Goal: Information Seeking & Learning: Learn about a topic

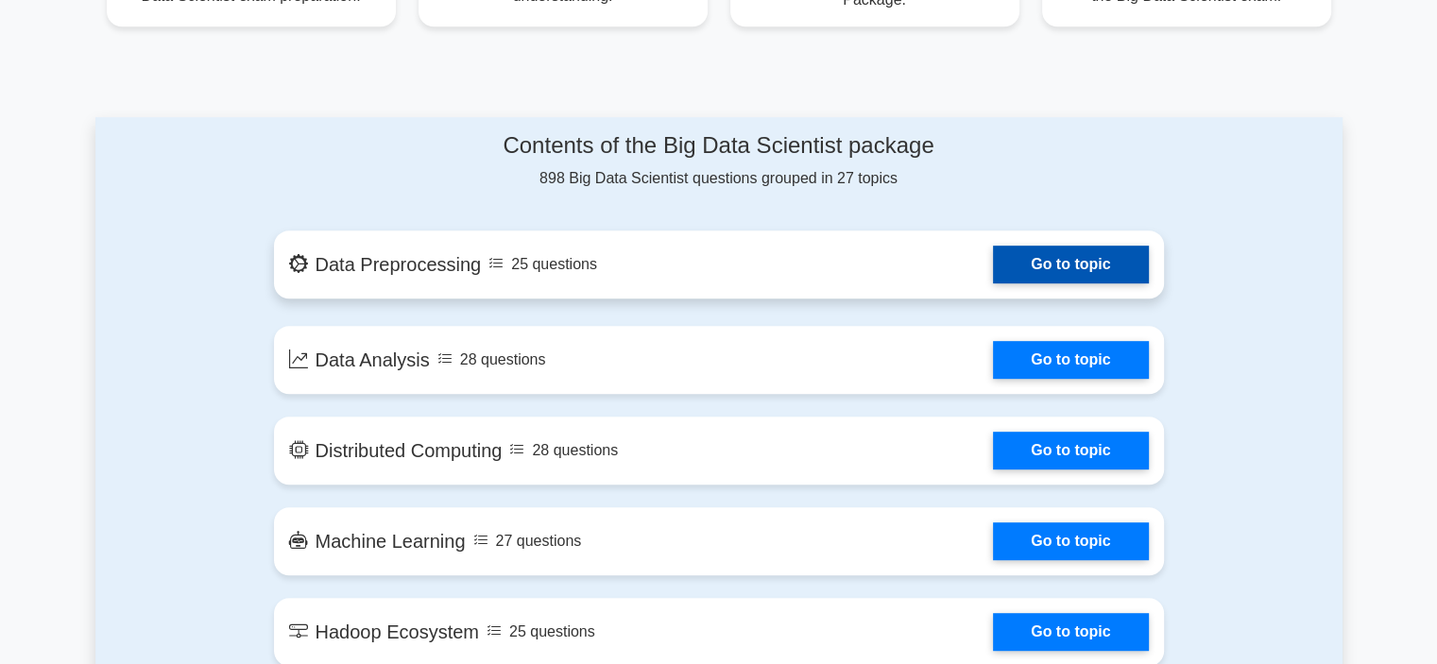
scroll to position [901, 0]
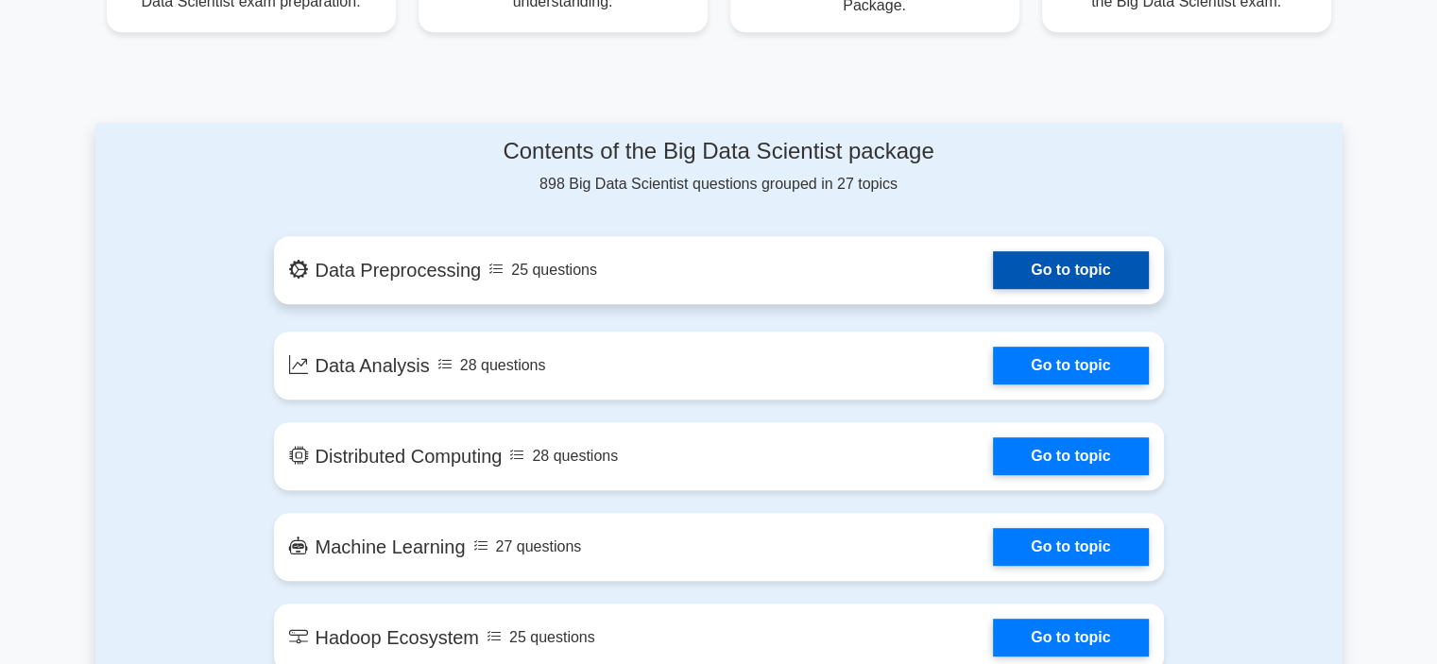
click at [1079, 266] on link "Go to topic" at bounding box center [1070, 270] width 155 height 38
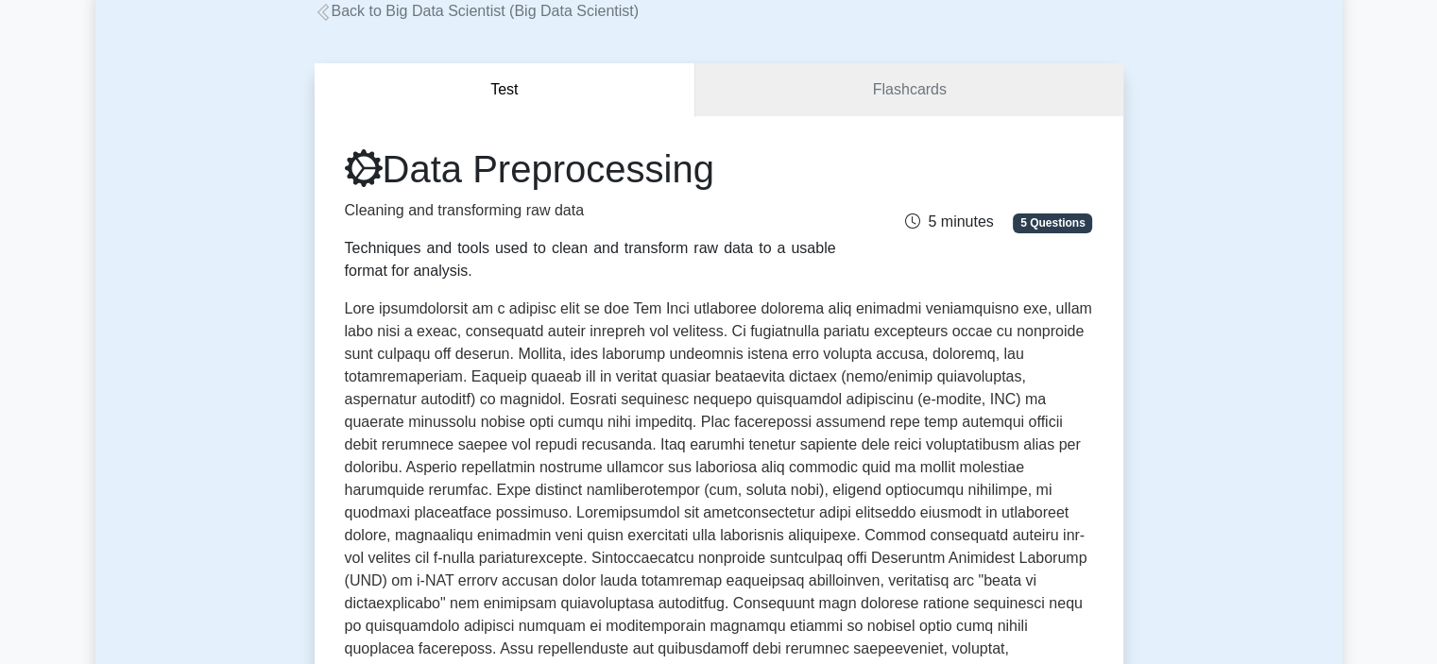
scroll to position [109, 0]
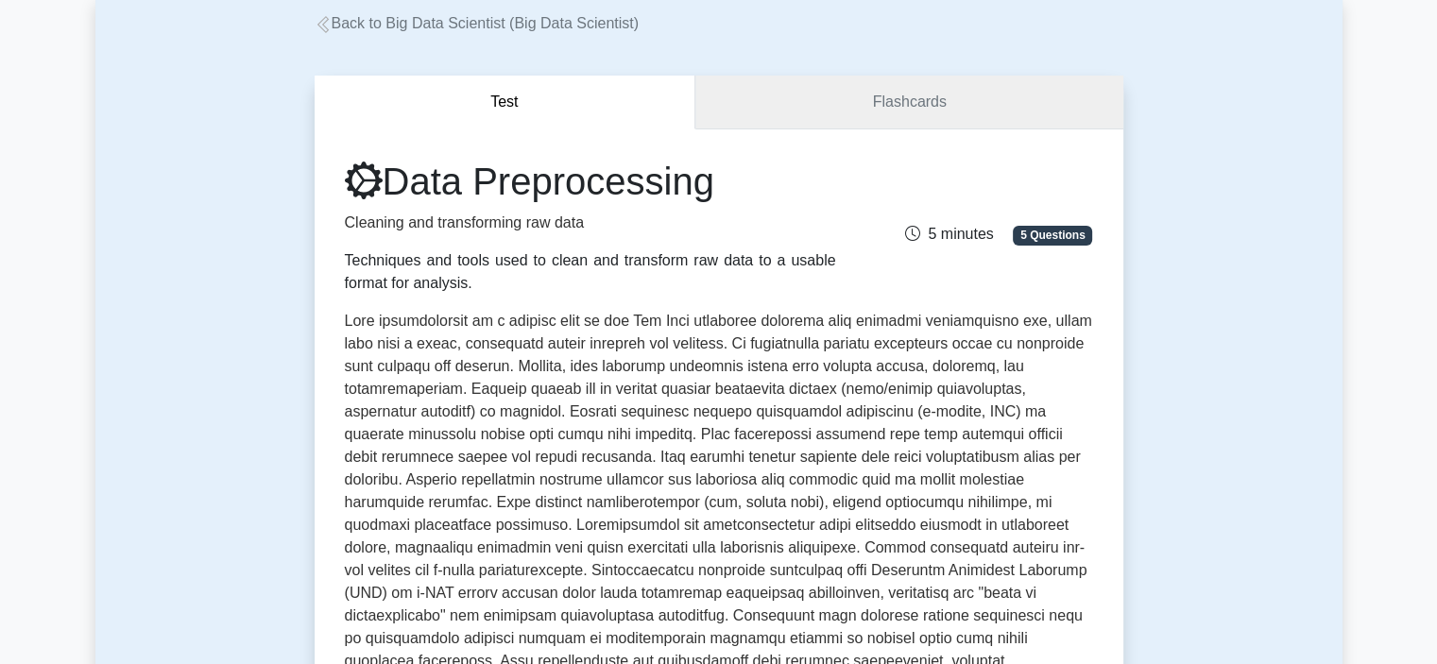
click at [876, 98] on link "Flashcards" at bounding box center [908, 103] width 427 height 54
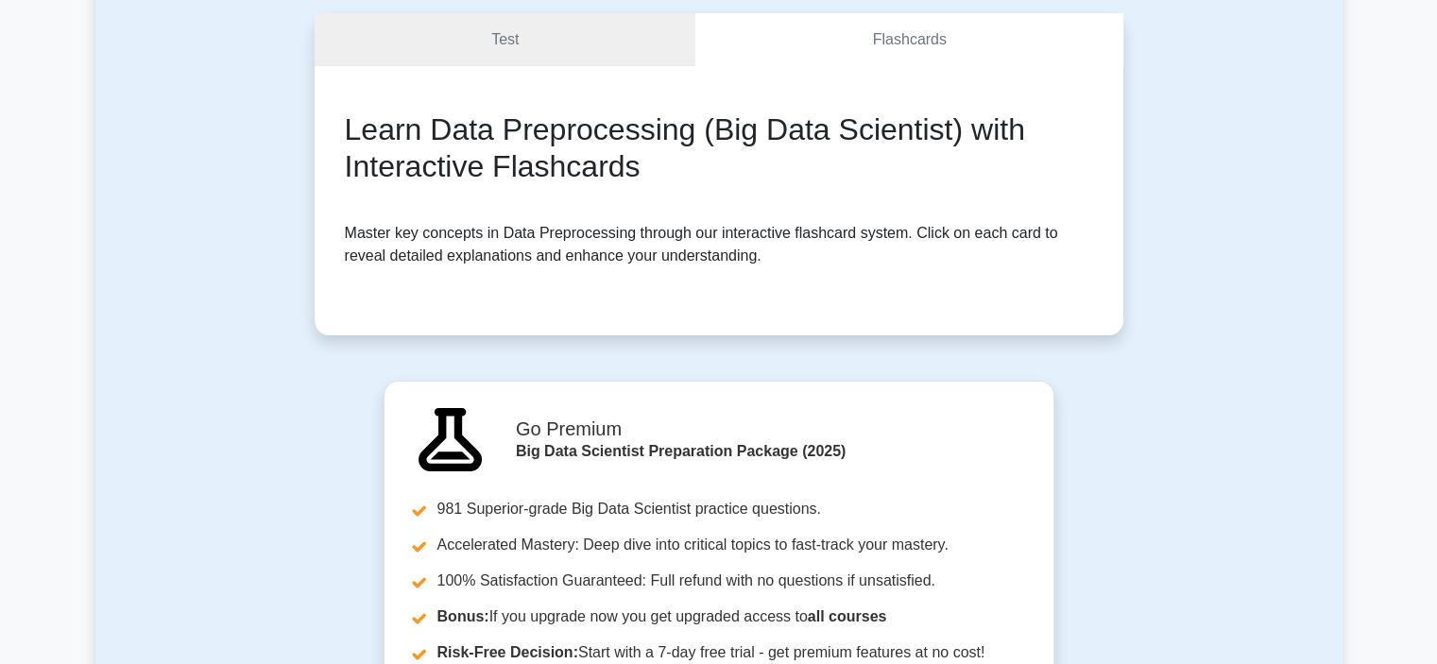
scroll to position [144, 0]
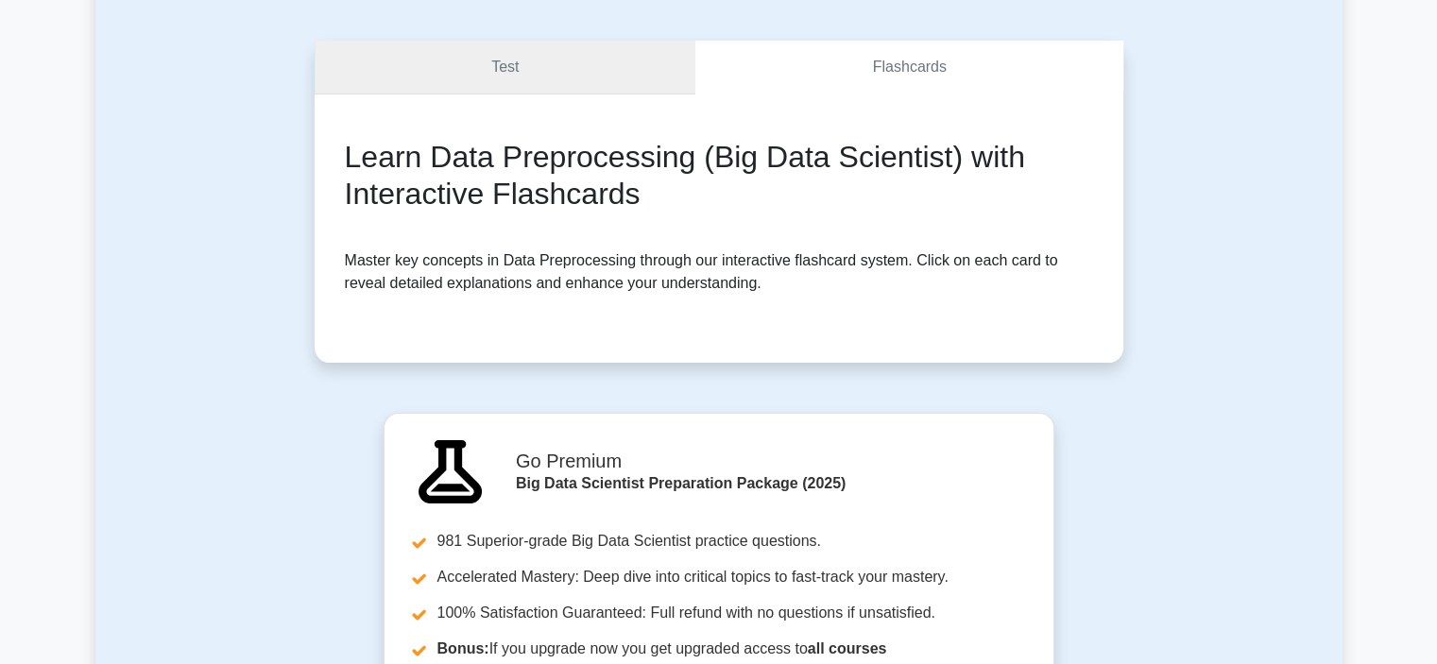
click at [496, 64] on link "Test" at bounding box center [506, 68] width 382 height 54
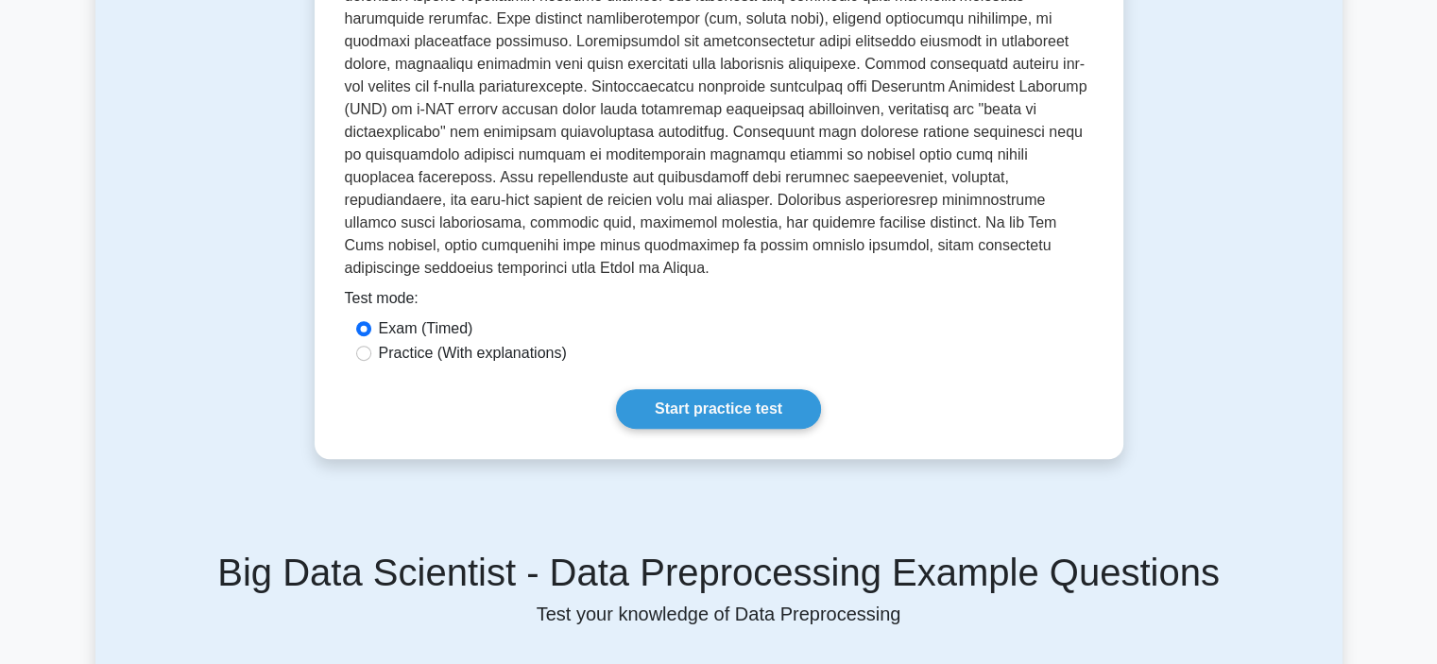
scroll to position [663, 0]
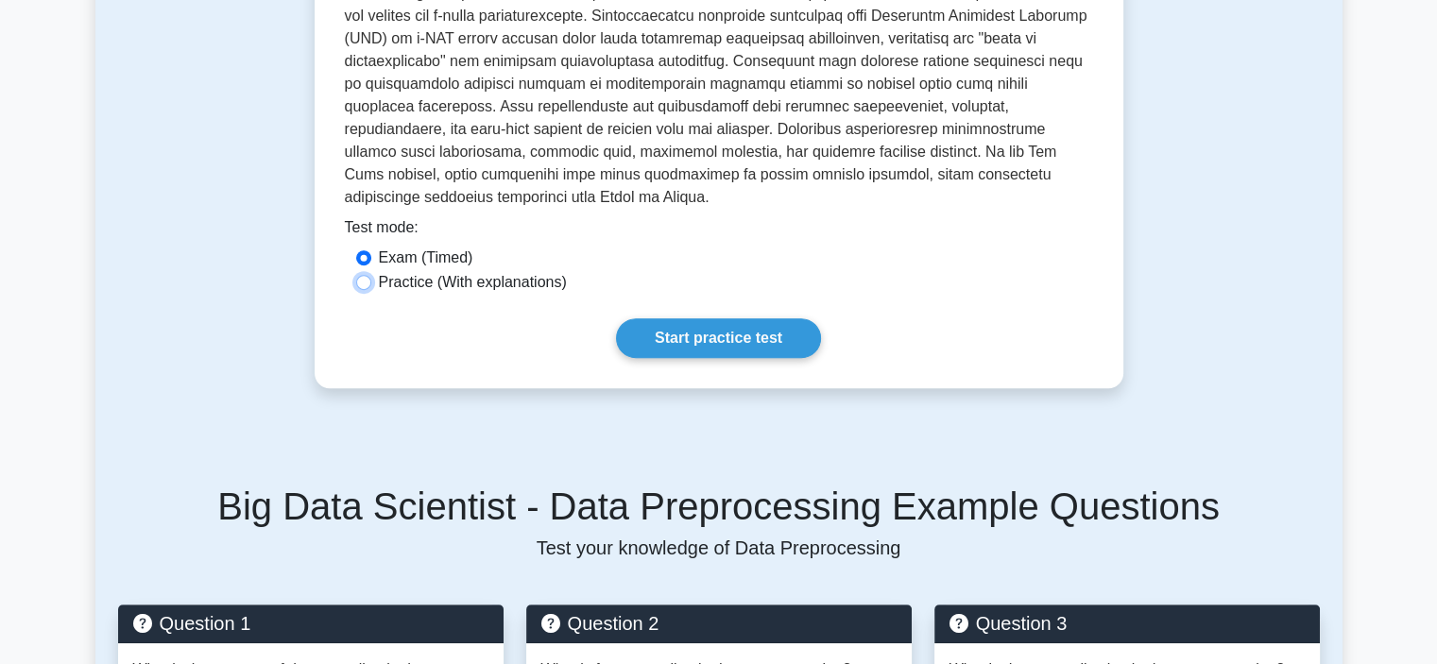
click at [362, 275] on input "Practice (With explanations)" at bounding box center [363, 282] width 15 height 15
radio input "true"
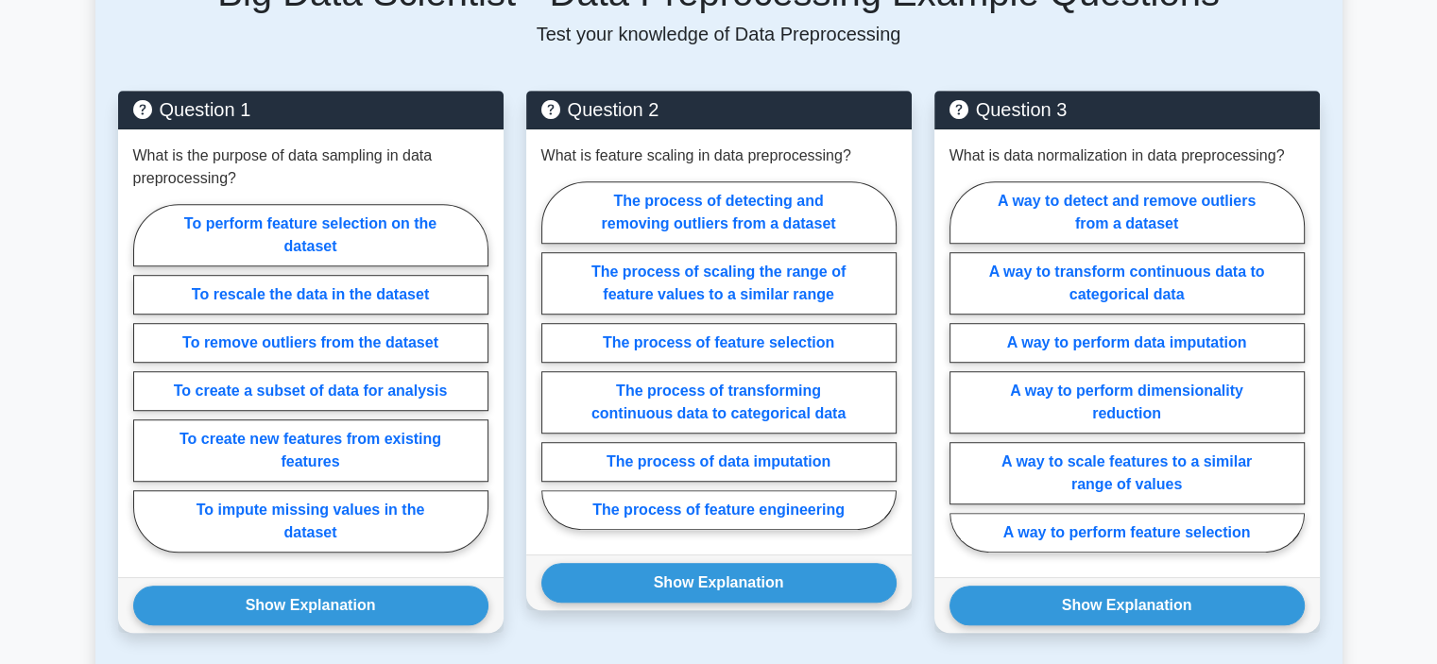
scroll to position [1179, 0]
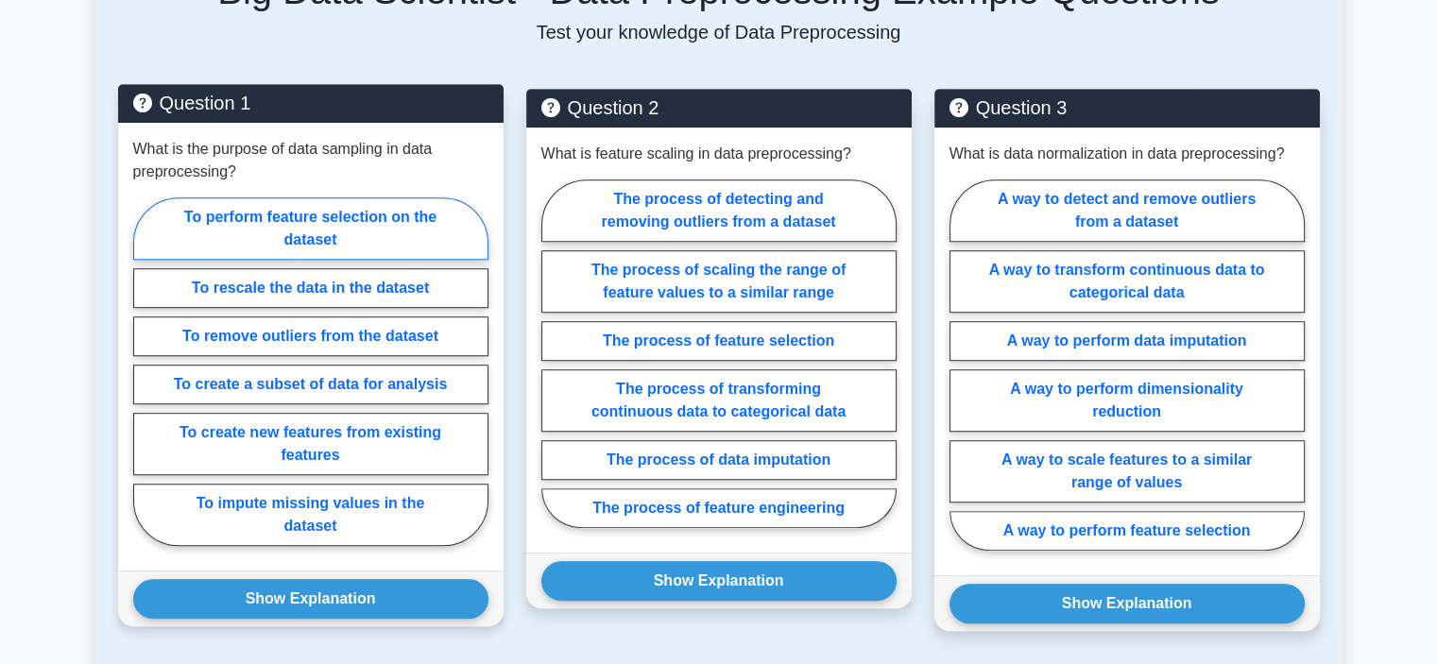
click at [215, 198] on label "To perform feature selection on the dataset" at bounding box center [310, 228] width 355 height 62
click at [145, 371] on input "To perform feature selection on the dataset" at bounding box center [139, 377] width 12 height 12
radio input "true"
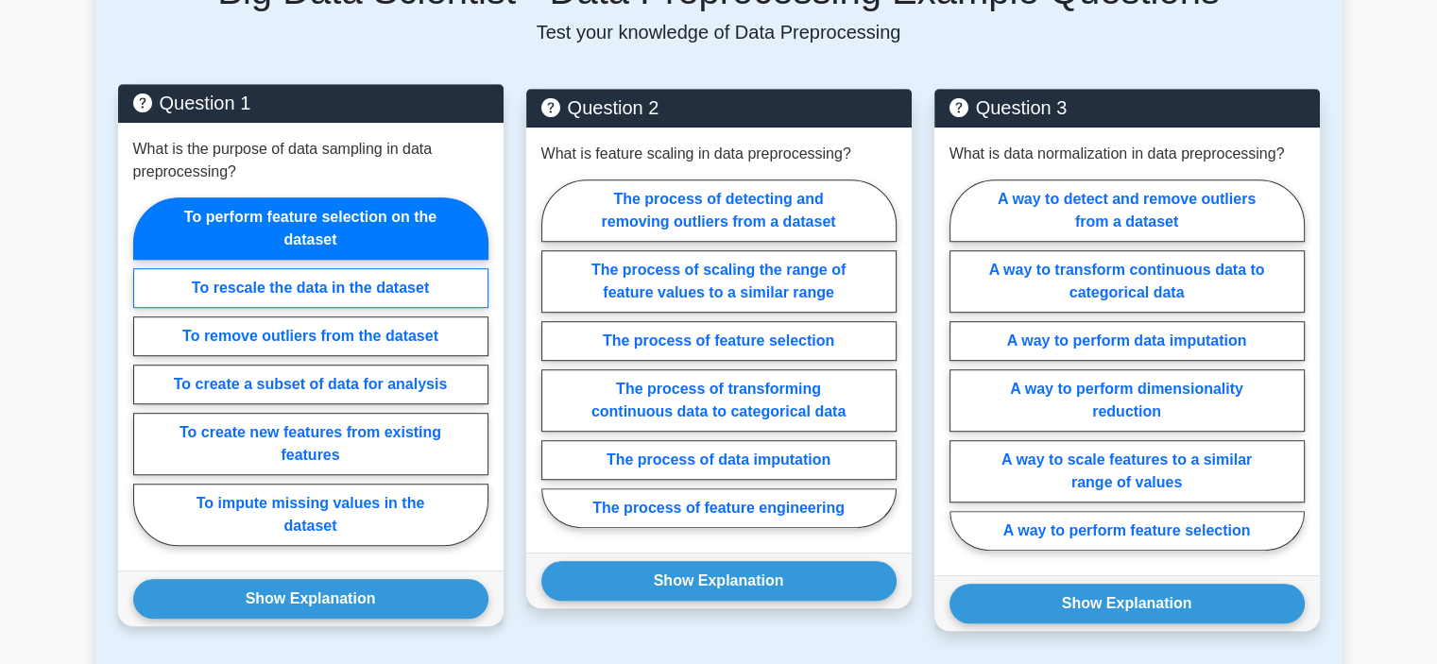
click at [222, 268] on label "To rescale the data in the dataset" at bounding box center [310, 288] width 355 height 40
click at [145, 371] on input "To rescale the data in the dataset" at bounding box center [139, 377] width 12 height 12
radio input "true"
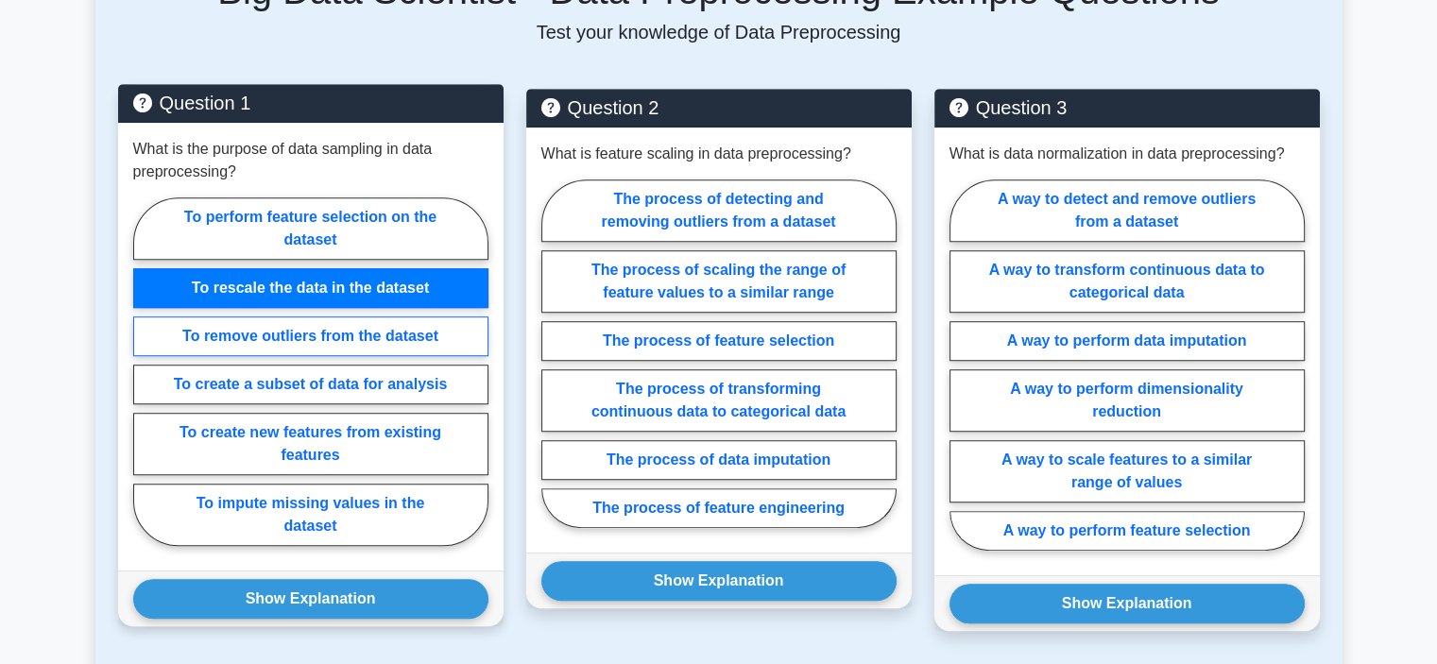
click at [240, 329] on label "To remove outliers from the dataset" at bounding box center [310, 336] width 355 height 40
click at [145, 371] on input "To remove outliers from the dataset" at bounding box center [139, 377] width 12 height 12
radio input "true"
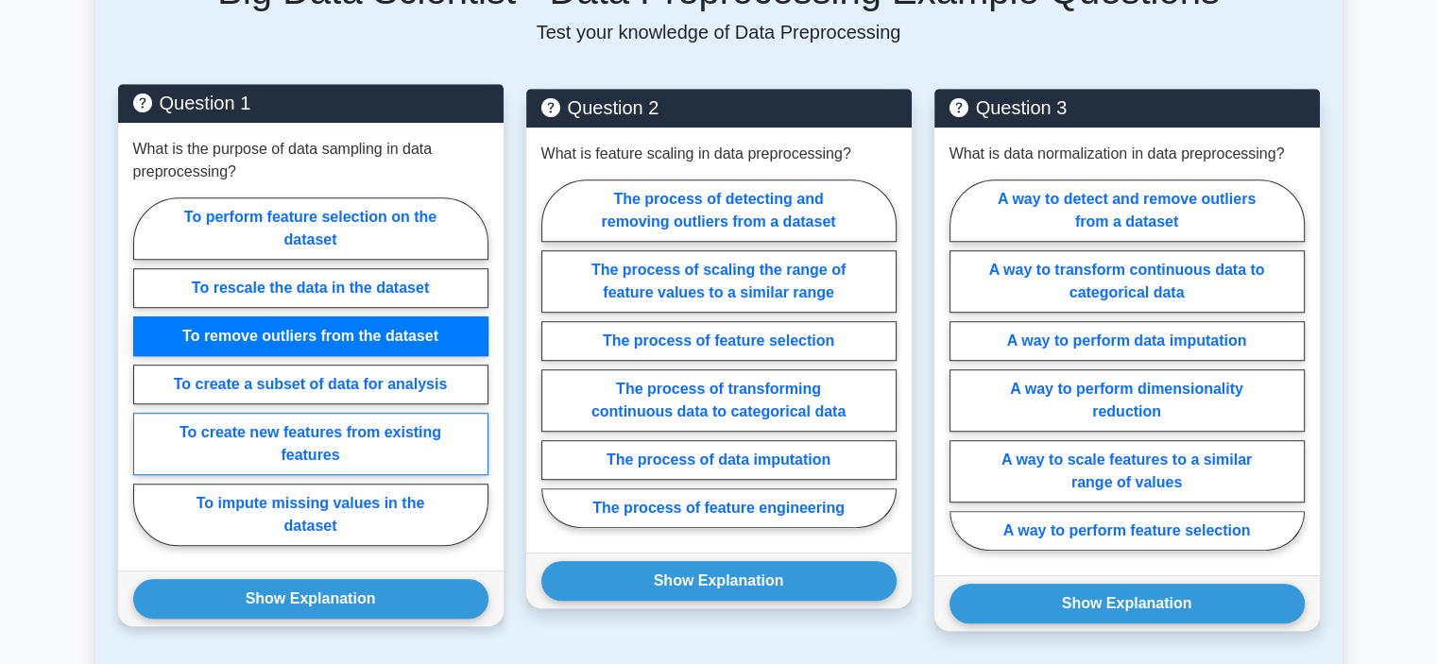
click at [265, 434] on label "To create new features from existing features" at bounding box center [310, 444] width 355 height 62
click at [145, 384] on input "To create new features from existing features" at bounding box center [139, 377] width 12 height 12
radio input "true"
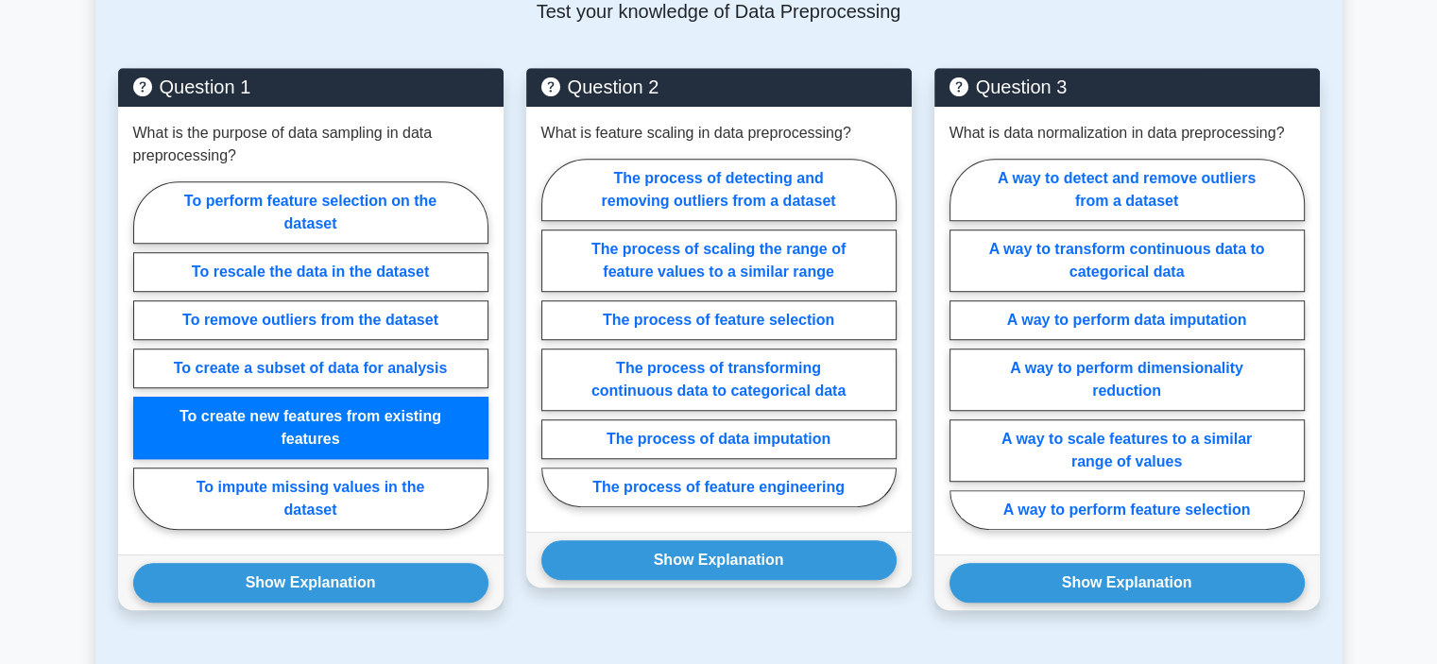
scroll to position [1192, 0]
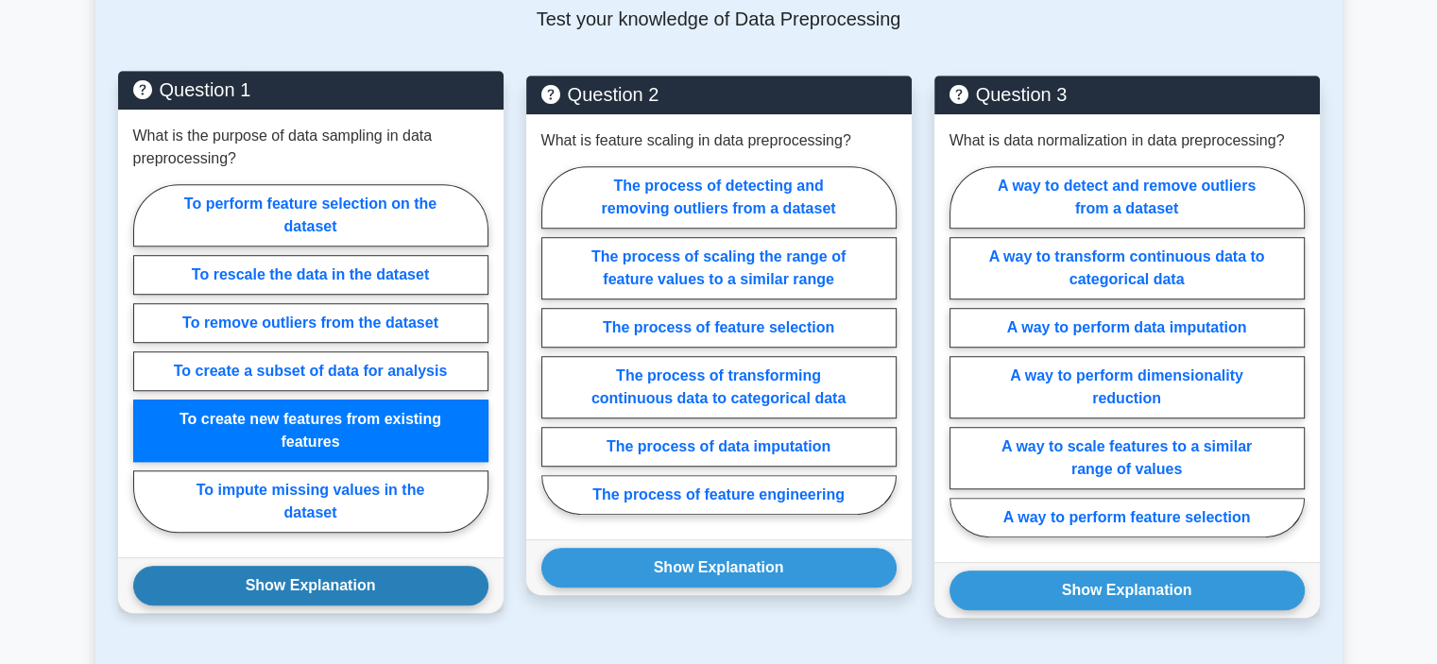
click at [395, 567] on button "Show Explanation" at bounding box center [310, 586] width 355 height 40
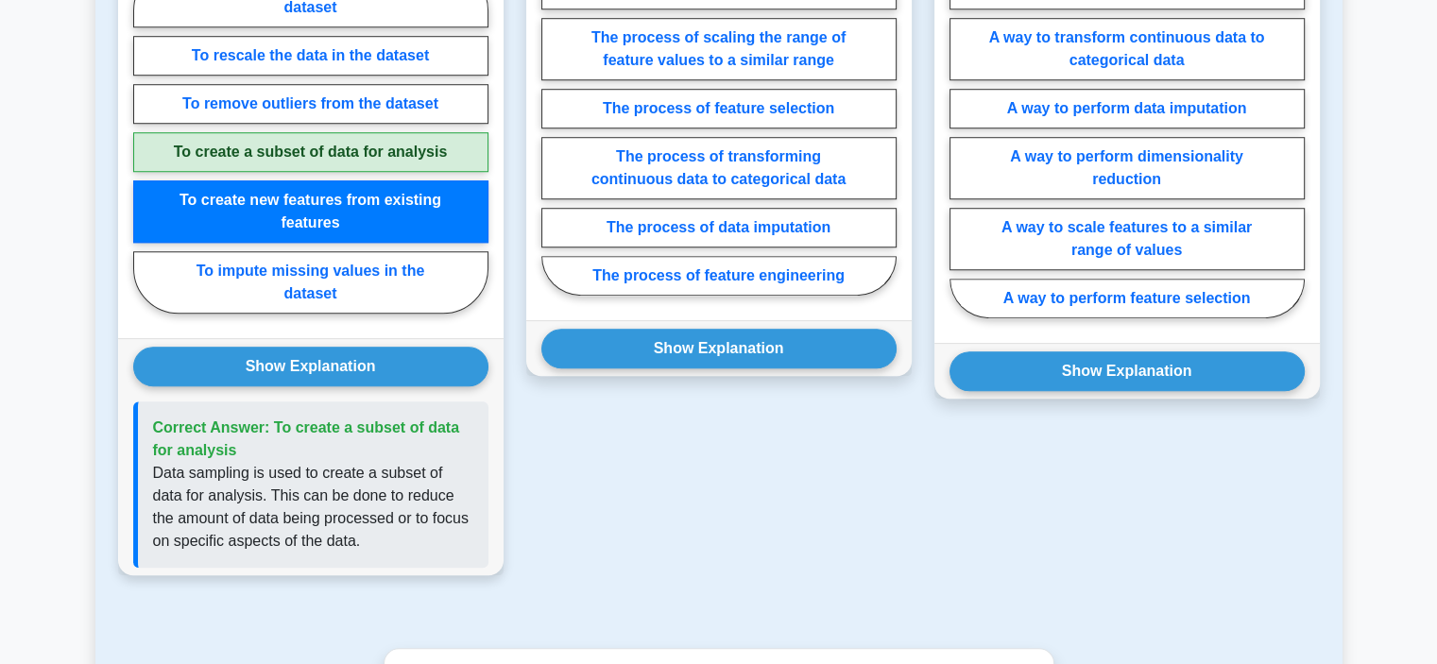
scroll to position [1412, 0]
